Goal: Task Accomplishment & Management: Complete application form

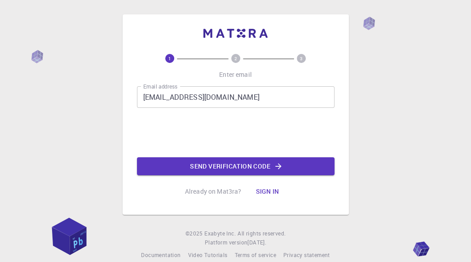
click at [185, 175] on div "1 2 3 Enter email Email address [EMAIL_ADDRESS][DOMAIN_NAME] Email address 0cAF…" at bounding box center [235, 127] width 197 height 146
drag, startPoint x: 187, startPoint y: 165, endPoint x: 180, endPoint y: 165, distance: 6.7
click at [181, 165] on button "Send verification code" at bounding box center [235, 166] width 197 height 18
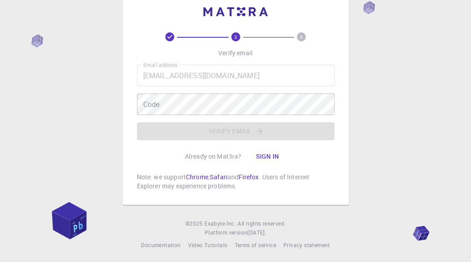
scroll to position [23, 0]
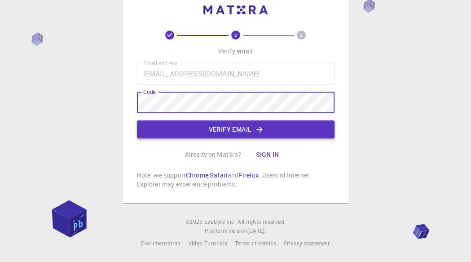
click at [225, 131] on button "Verify email" at bounding box center [235, 129] width 197 height 18
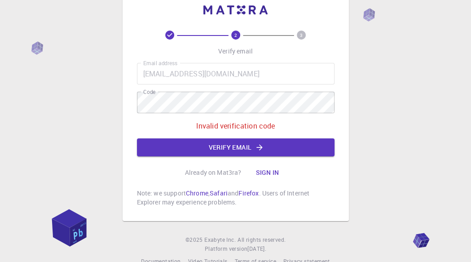
click at [226, 117] on div "Email address [EMAIL_ADDRESS][DOMAIN_NAME] Email address Code Code Invalid veri…" at bounding box center [235, 109] width 197 height 93
drag, startPoint x: 224, startPoint y: 113, endPoint x: 124, endPoint y: 124, distance: 100.3
click at [123, 125] on div "2 3 Verify email Email address [EMAIL_ADDRESS][DOMAIN_NAME] Email address Code …" at bounding box center [236, 106] width 226 height 230
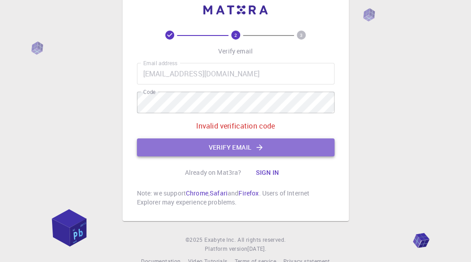
click at [240, 150] on button "Verify email" at bounding box center [235, 147] width 197 height 18
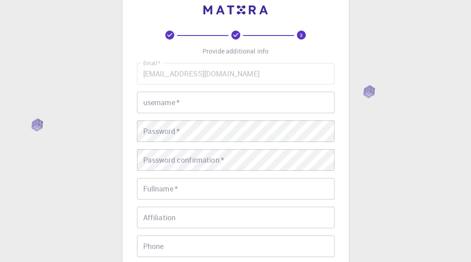
click at [189, 98] on input "username   *" at bounding box center [235, 103] width 197 height 22
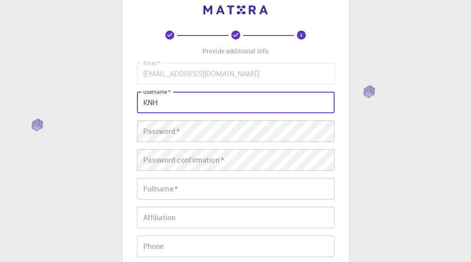
type input "KNH"
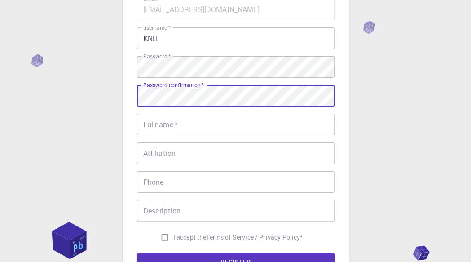
scroll to position [195, 0]
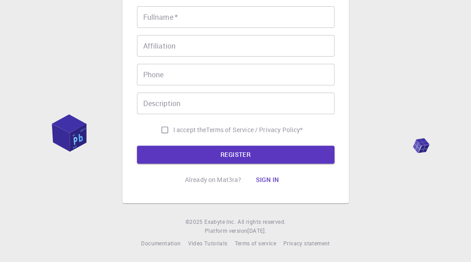
drag, startPoint x: 162, startPoint y: 129, endPoint x: 174, endPoint y: 101, distance: 30.1
click at [162, 124] on input "I accept the Terms of Service / Privacy Policy *" at bounding box center [164, 129] width 17 height 17
checkbox input "true"
click at [165, 68] on input "Phone" at bounding box center [235, 75] width 197 height 22
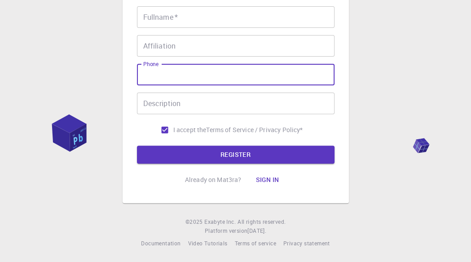
type input "0987560711"
type input "[PERSON_NAME] Đỗ [PERSON_NAME]"
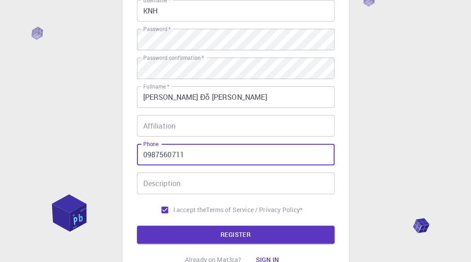
scroll to position [105, 0]
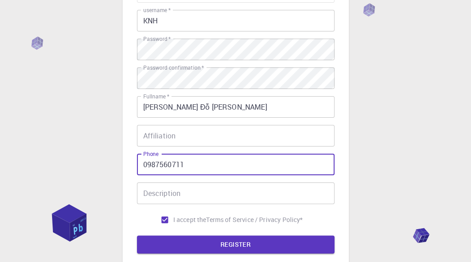
click at [186, 135] on input "Affiliation" at bounding box center [235, 136] width 197 height 22
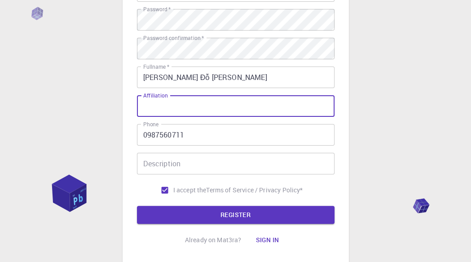
scroll to position [195, 0]
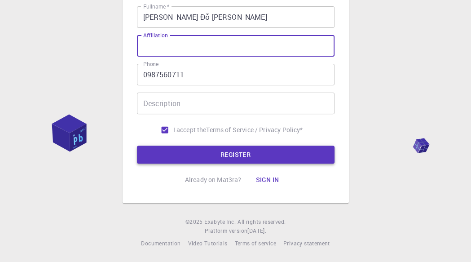
click at [222, 158] on button "REGISTER" at bounding box center [235, 154] width 197 height 18
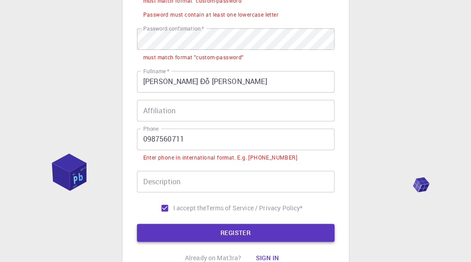
scroll to position [259, 0]
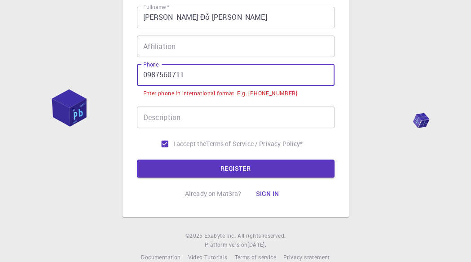
drag, startPoint x: 192, startPoint y: 76, endPoint x: 133, endPoint y: 79, distance: 58.9
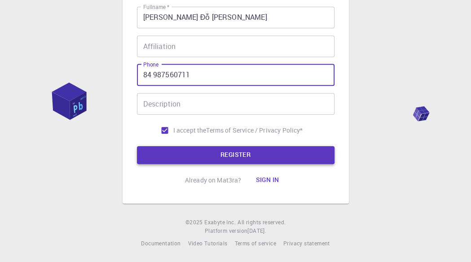
type input "84 987560711"
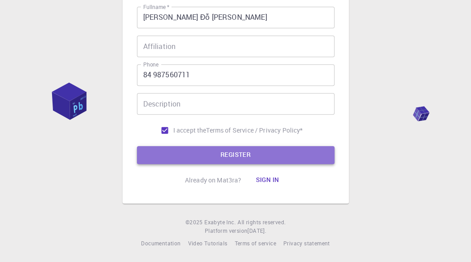
click at [224, 151] on button "REGISTER" at bounding box center [235, 155] width 197 height 18
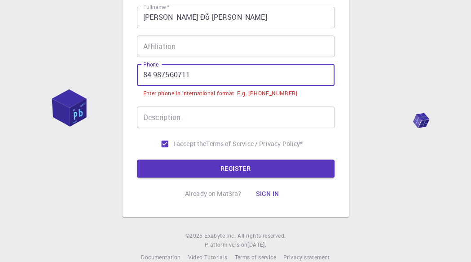
drag, startPoint x: 207, startPoint y: 77, endPoint x: 118, endPoint y: 76, distance: 88.4
click at [118, 76] on div "3 Provide additional info Email   * [EMAIL_ADDRESS][DOMAIN_NAME] Email   * user…" at bounding box center [235, 8] width 471 height 535
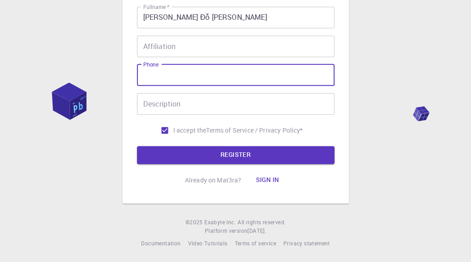
click at [159, 79] on input "Phone" at bounding box center [235, 75] width 197 height 22
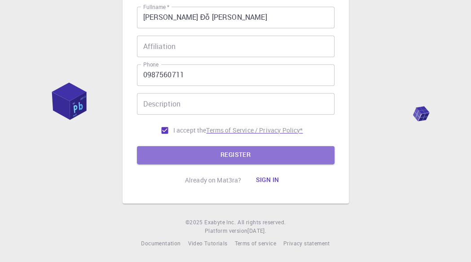
drag, startPoint x: 229, startPoint y: 152, endPoint x: 235, endPoint y: 146, distance: 8.9
click at [229, 153] on button "REGISTER" at bounding box center [235, 155] width 197 height 18
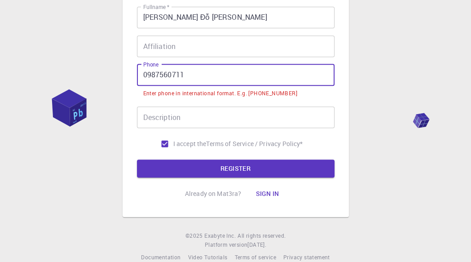
click at [146, 77] on input "0987560711" at bounding box center [235, 75] width 197 height 22
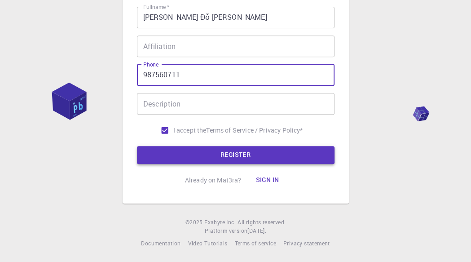
type input "987560711"
click at [257, 150] on button "REGISTER" at bounding box center [235, 155] width 197 height 18
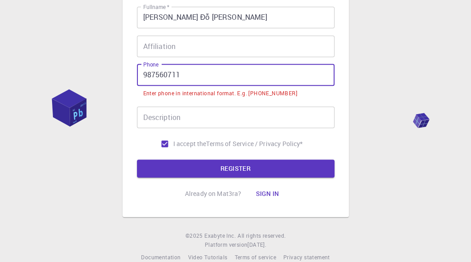
drag, startPoint x: 212, startPoint y: 85, endPoint x: 41, endPoint y: 85, distance: 171.0
click at [42, 85] on div "3 Provide additional info Email   * [EMAIL_ADDRESS][DOMAIN_NAME] Email   * user…" at bounding box center [235, 8] width 471 height 535
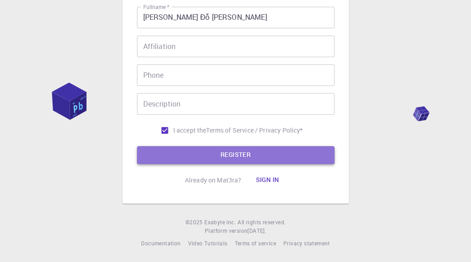
click at [280, 151] on button "REGISTER" at bounding box center [235, 155] width 197 height 18
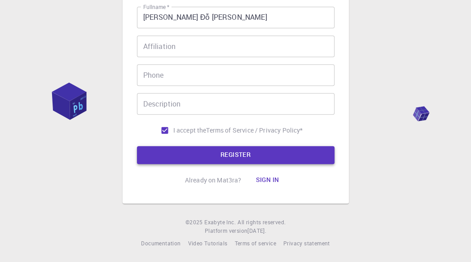
click at [280, 151] on button "REGISTER" at bounding box center [235, 155] width 197 height 18
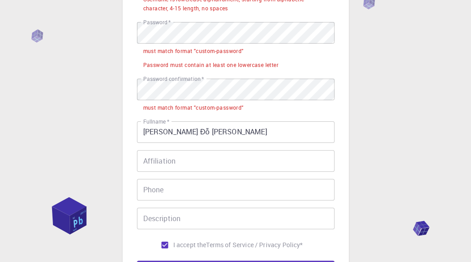
scroll to position [79, 0]
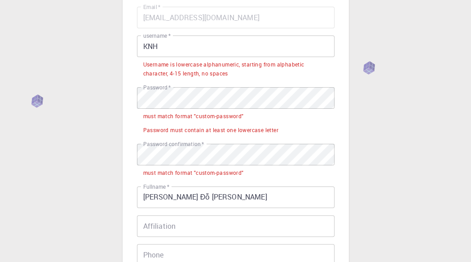
click at [180, 46] on input "KNH" at bounding box center [235, 46] width 197 height 22
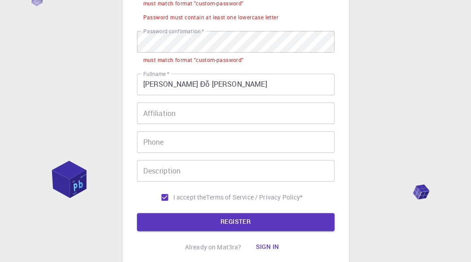
scroll to position [124, 0]
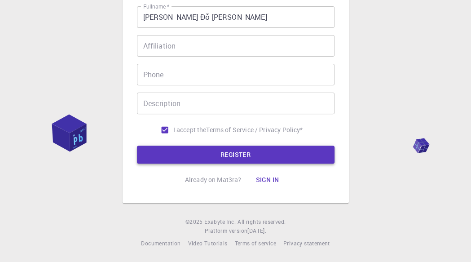
click at [235, 161] on button "REGISTER" at bounding box center [235, 154] width 197 height 18
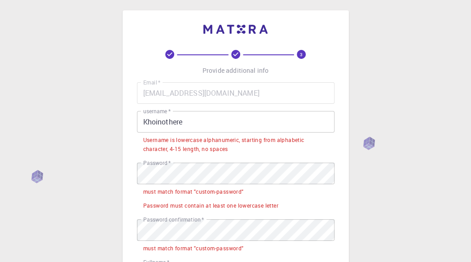
scroll to position [0, 0]
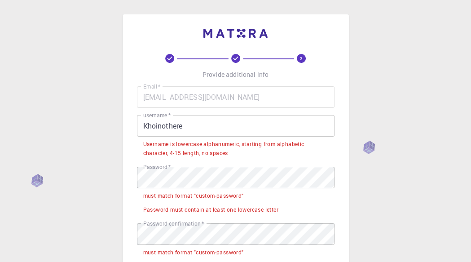
click at [148, 125] on input "Khoinothere" at bounding box center [235, 126] width 197 height 22
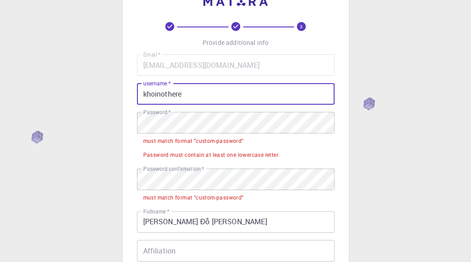
scroll to position [45, 0]
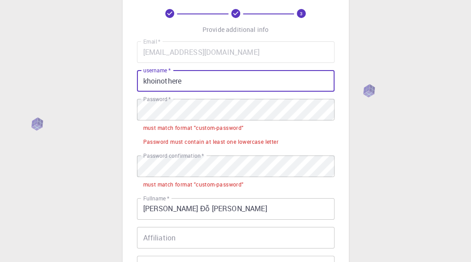
type input "khoinothere"
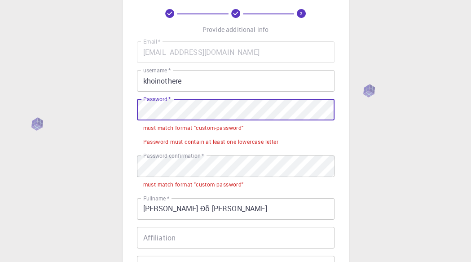
click at [131, 119] on div "3 Provide additional info Email   * [EMAIL_ADDRESS][DOMAIN_NAME] Email   * user…" at bounding box center [236, 181] width 226 height 425
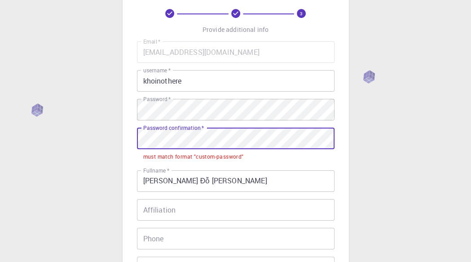
click at [135, 147] on div "3 Provide additional info Email   * [EMAIL_ADDRESS][DOMAIN_NAME] Email   * user…" at bounding box center [236, 167] width 226 height 397
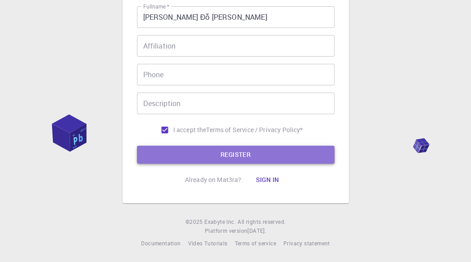
click at [187, 149] on button "REGISTER" at bounding box center [235, 154] width 197 height 18
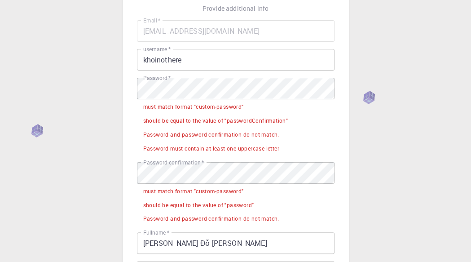
scroll to position [113, 0]
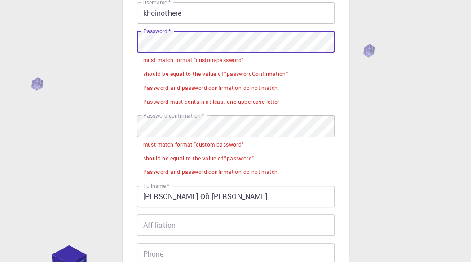
click at [61, 53] on div "3 Provide additional info Email   * [EMAIL_ADDRESS][DOMAIN_NAME] Email   * user…" at bounding box center [235, 164] width 471 height 554
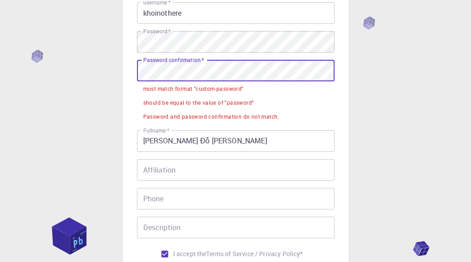
click at [32, 56] on div "3 Provide additional info Email   * [EMAIL_ADDRESS][DOMAIN_NAME] Email   * user…" at bounding box center [235, 136] width 471 height 498
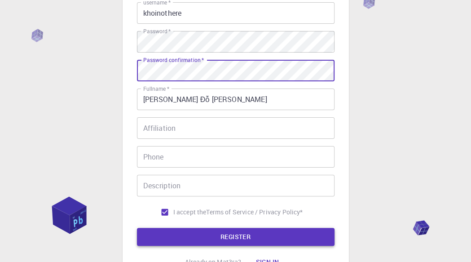
click at [194, 244] on button "REGISTER" at bounding box center [235, 237] width 197 height 18
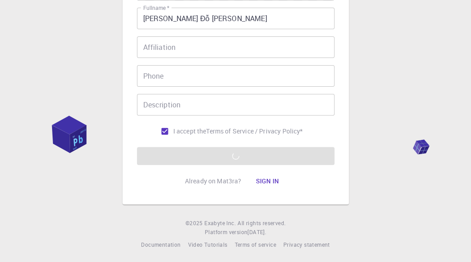
scroll to position [195, 0]
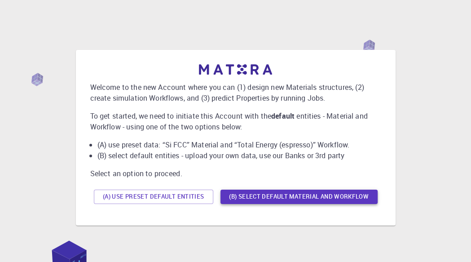
click at [248, 192] on button "(B) Select default material and workflow" at bounding box center [298, 196] width 157 height 14
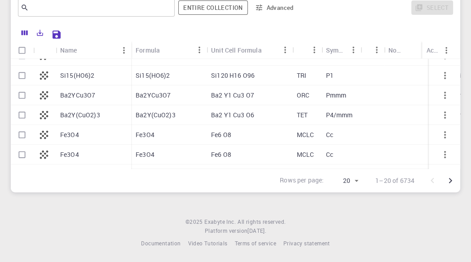
scroll to position [224, 0]
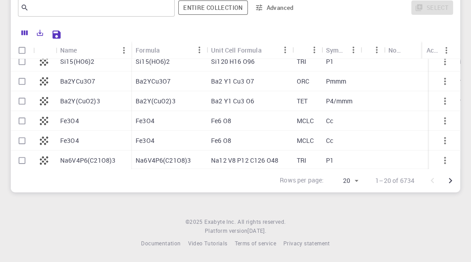
click at [173, 120] on div "Fe3O4" at bounding box center [168, 121] width 75 height 20
checkbox input "true"
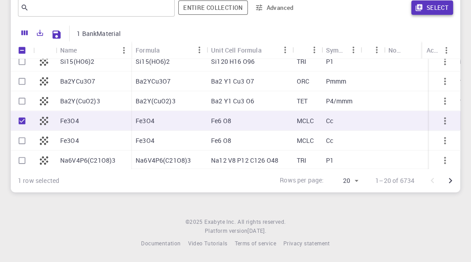
click at [417, 4] on icon "button" at bounding box center [418, 7] width 7 height 7
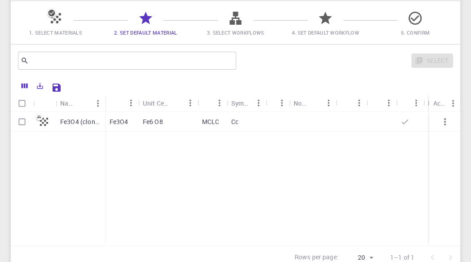
scroll to position [56, 0]
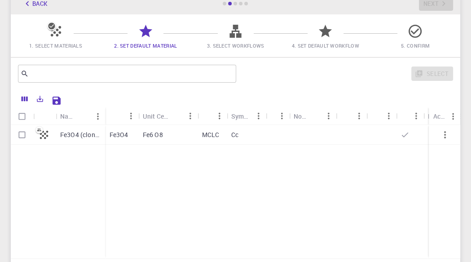
click at [238, 135] on p "Cc" at bounding box center [234, 134] width 7 height 9
checkbox input "true"
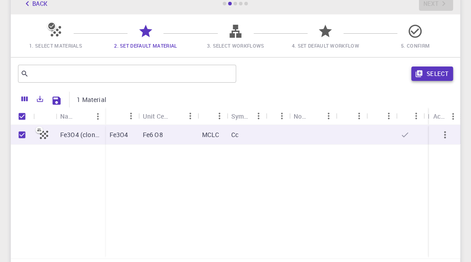
click at [443, 79] on button "Select" at bounding box center [432, 73] width 42 height 14
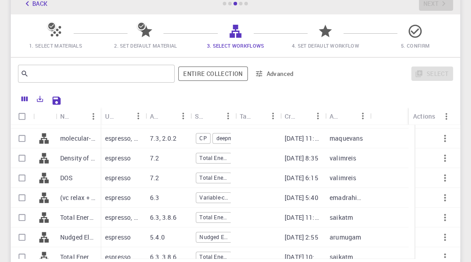
scroll to position [145, 0]
